Goal: Task Accomplishment & Management: Use online tool/utility

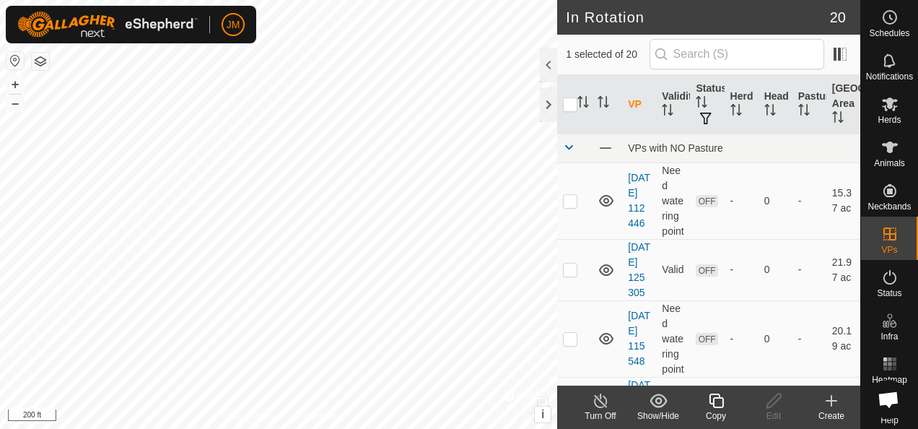
checkbox input "true"
checkbox input "false"
click at [774, 406] on icon at bounding box center [774, 400] width 18 height 17
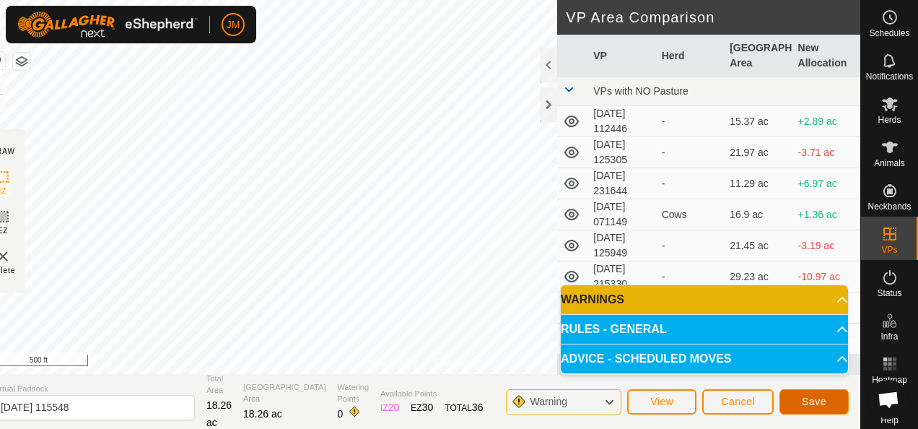
click at [811, 396] on span "Save" at bounding box center [814, 402] width 25 height 12
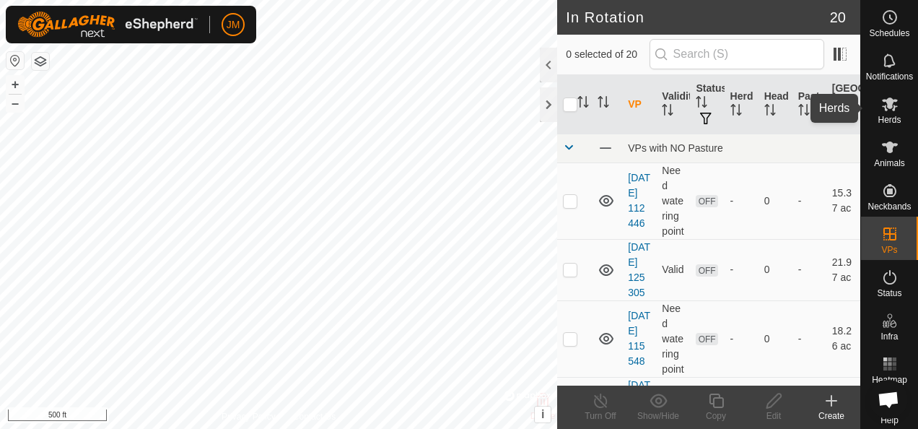
click at [888, 102] on icon at bounding box center [889, 103] width 17 height 17
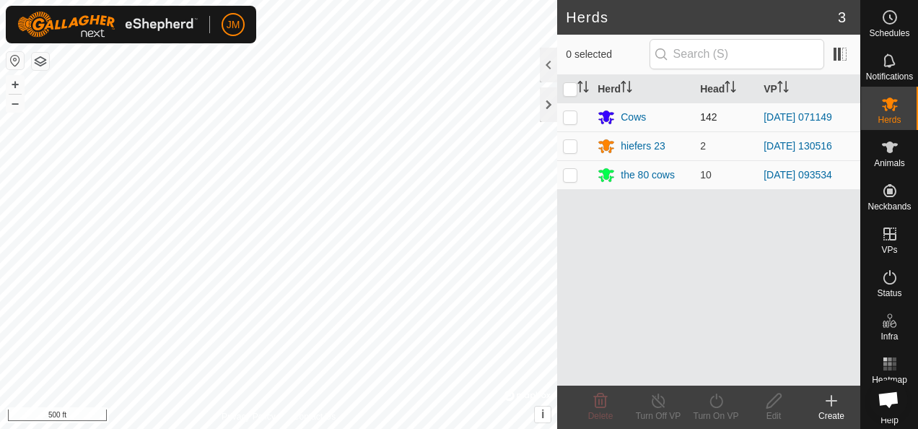
click at [575, 116] on p-checkbox at bounding box center [570, 117] width 14 height 12
checkbox input "true"
click at [718, 401] on icon at bounding box center [716, 400] width 18 height 17
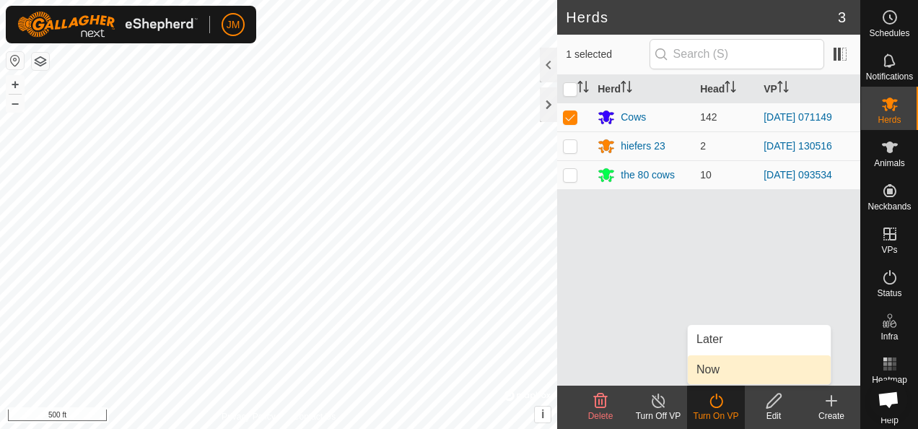
click at [734, 367] on link "Now" at bounding box center [759, 369] width 143 height 29
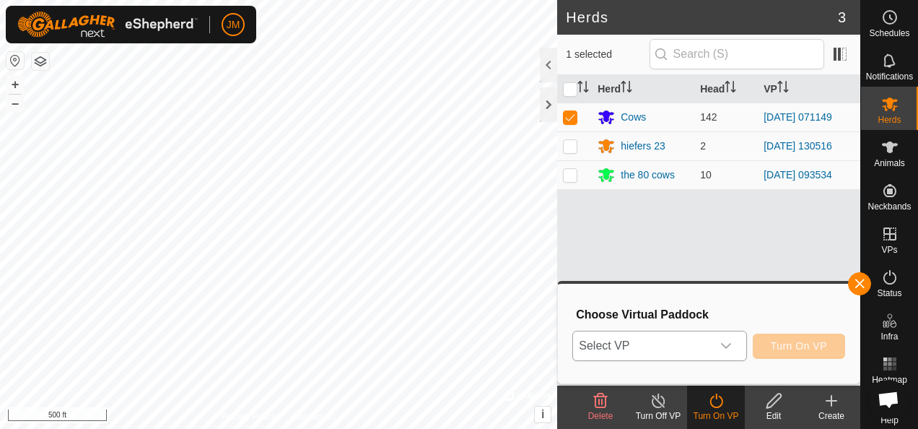
click at [740, 344] on div "dropdown trigger" at bounding box center [726, 345] width 29 height 29
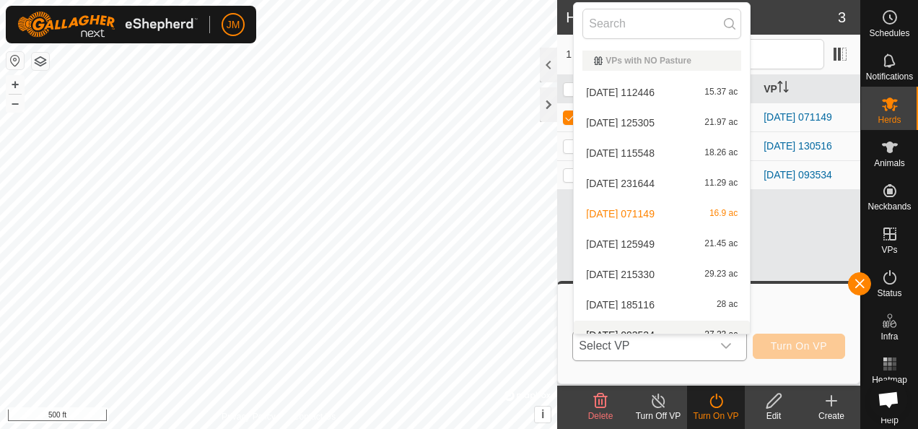
scroll to position [16, 0]
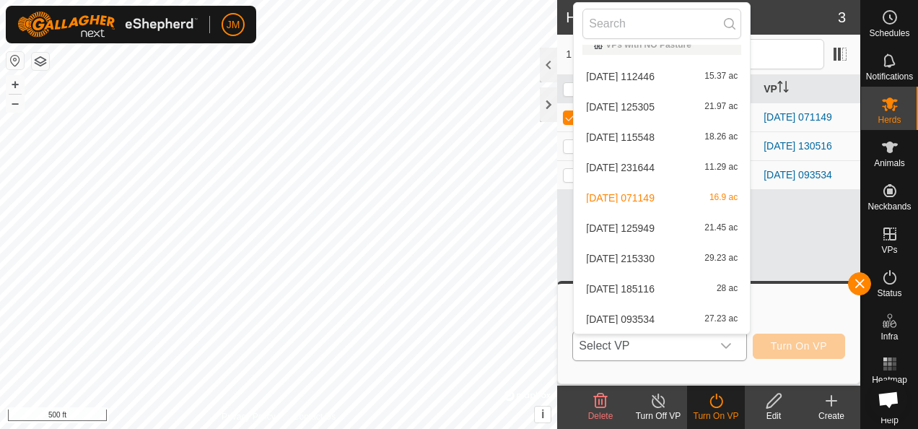
click at [655, 133] on li "[DATE] 115548 18.26 ac" at bounding box center [662, 137] width 176 height 29
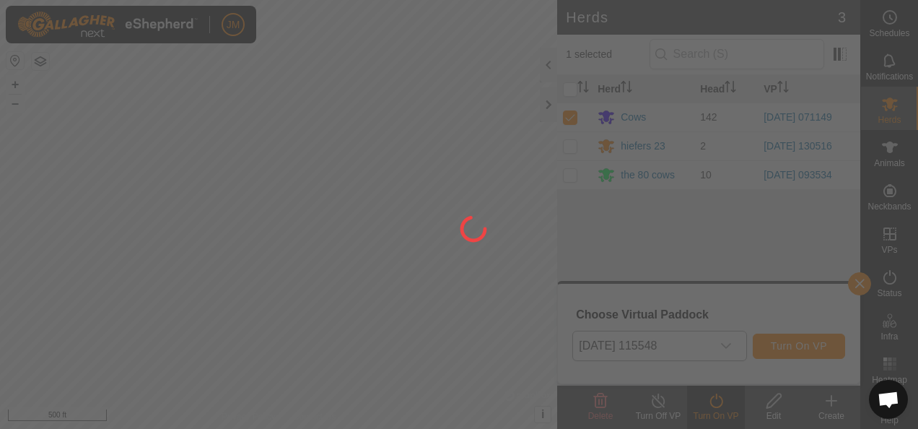
click at [793, 353] on div at bounding box center [459, 214] width 918 height 429
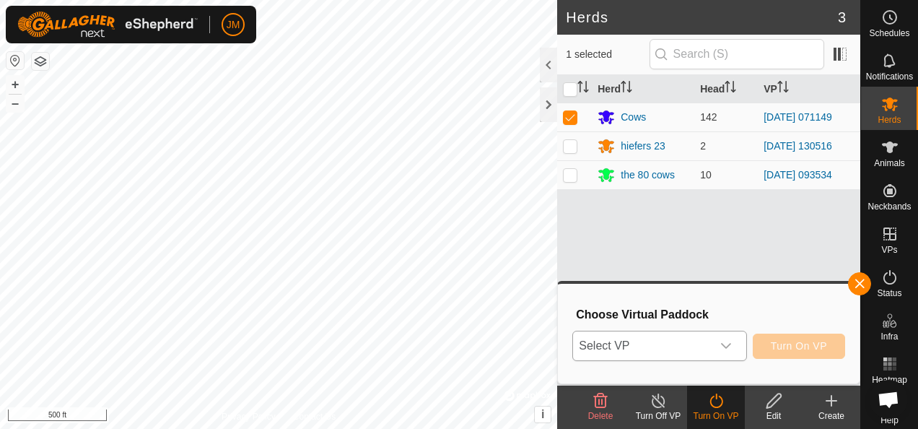
click at [732, 348] on icon "dropdown trigger" at bounding box center [726, 346] width 12 height 12
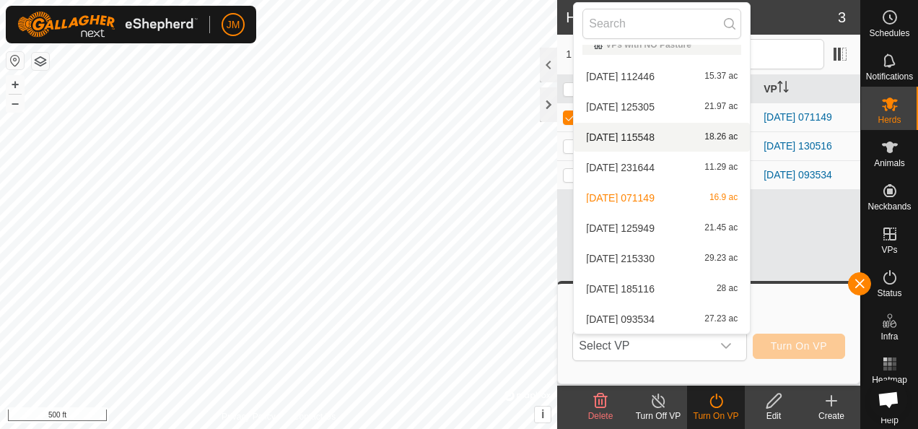
click at [639, 134] on li "[DATE] 115548 18.26 ac" at bounding box center [662, 137] width 176 height 29
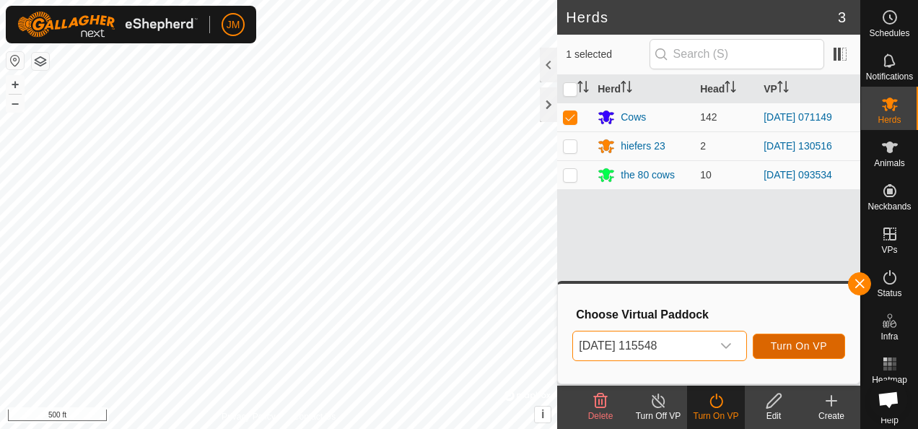
click at [795, 344] on span "Turn On VP" at bounding box center [799, 346] width 56 height 12
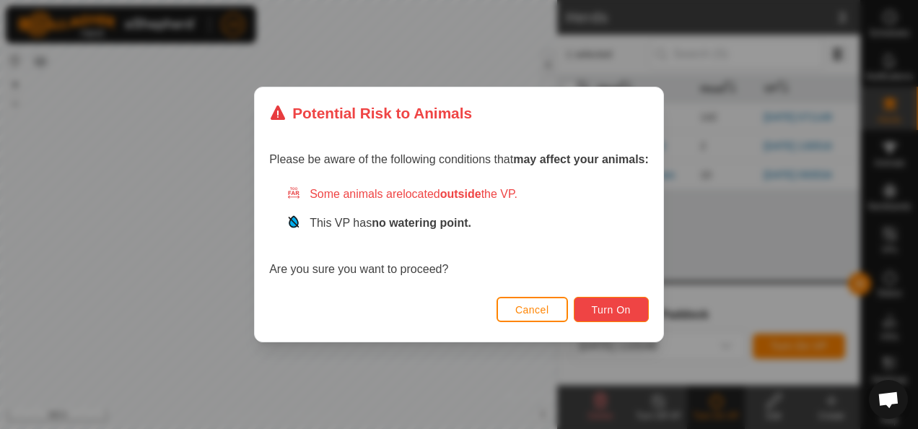
click at [634, 306] on button "Turn On" at bounding box center [611, 309] width 75 height 25
